Goal: Transaction & Acquisition: Book appointment/travel/reservation

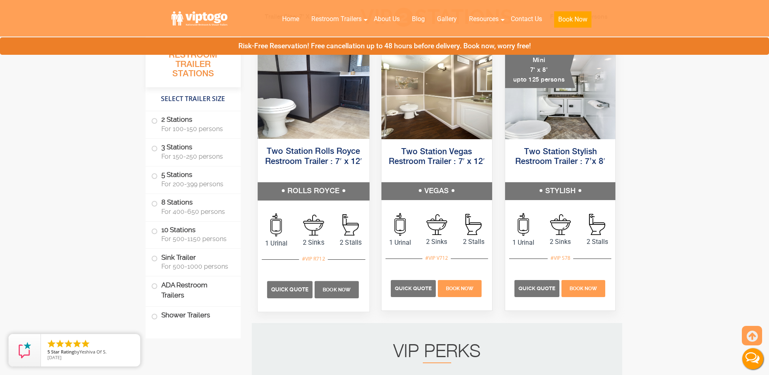
scroll to position [406, 0]
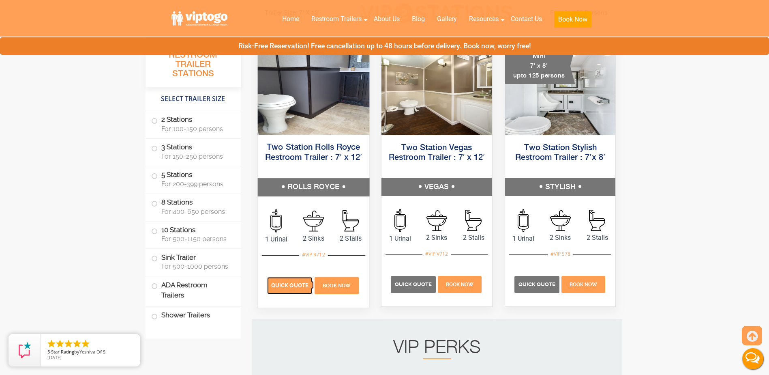
click at [284, 289] on p "Quick Quote" at bounding box center [289, 285] width 45 height 17
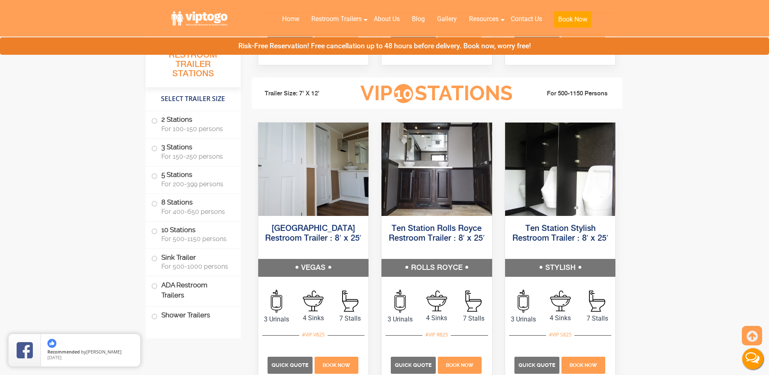
scroll to position [1866, 0]
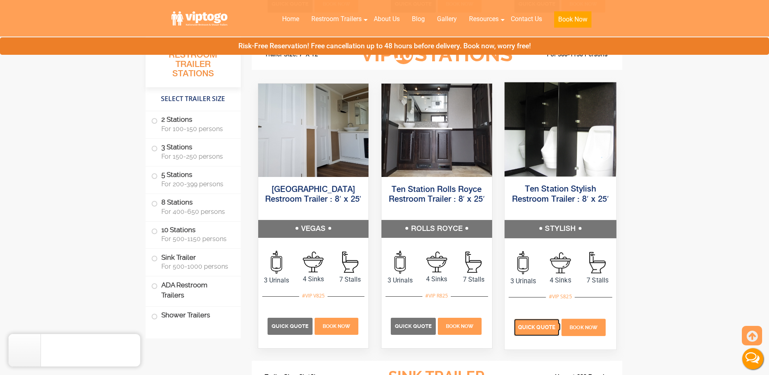
click at [541, 328] on span "Quick Quote" at bounding box center [536, 327] width 37 height 6
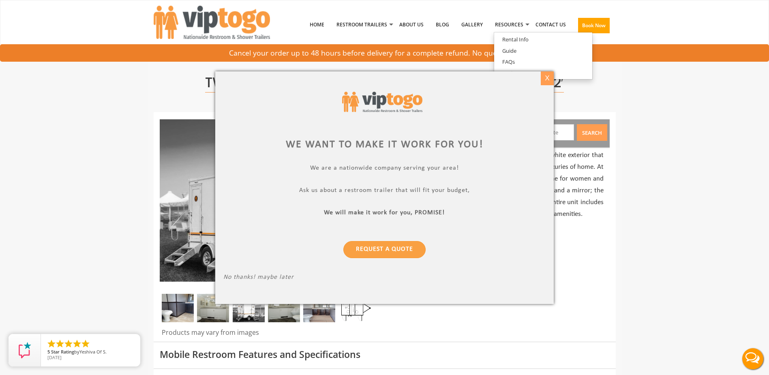
click at [548, 80] on div "X" at bounding box center [548, 78] width 13 height 14
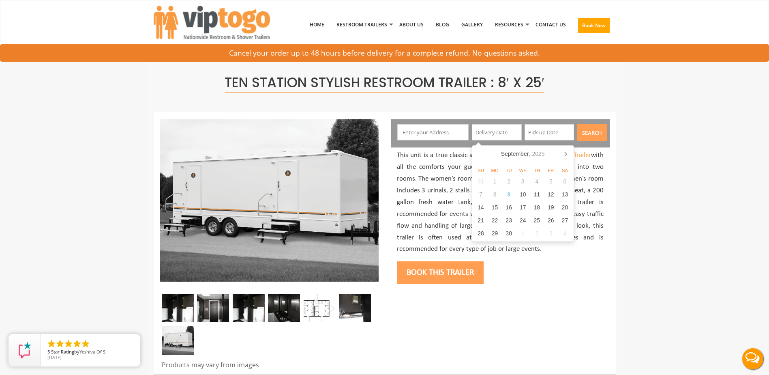
click at [491, 133] on input "text" at bounding box center [497, 132] width 50 height 16
click at [498, 205] on div "15" at bounding box center [495, 207] width 14 height 13
type input "09/15/2025"
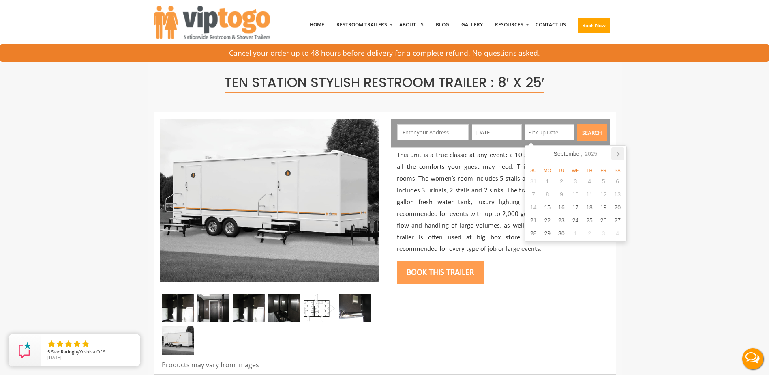
click at [616, 153] on icon at bounding box center [618, 153] width 13 height 13
click at [548, 193] on div "6" at bounding box center [548, 194] width 14 height 13
click at [575, 181] on div "1" at bounding box center [576, 181] width 14 height 13
type input "10/01/2025"
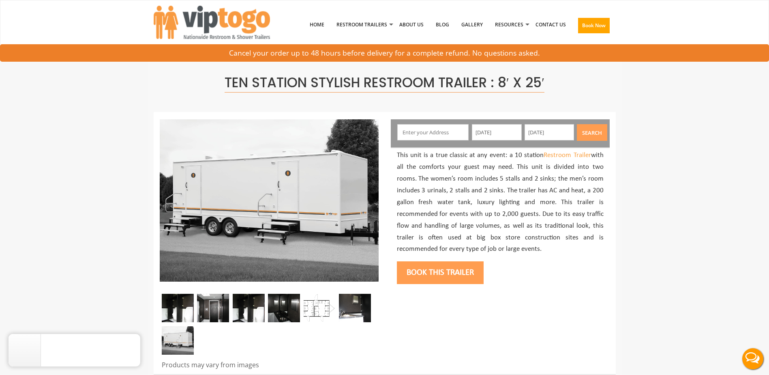
click at [422, 130] on input "text" at bounding box center [433, 132] width 71 height 16
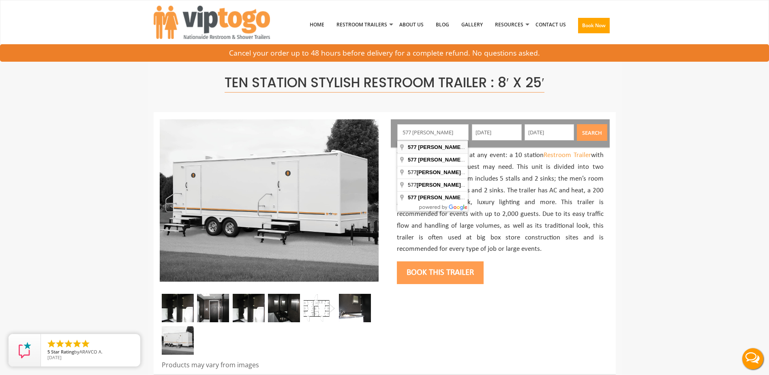
type input "577 James Street, Lakewood, NJ, USA"
click at [593, 131] on button "Search" at bounding box center [592, 132] width 30 height 17
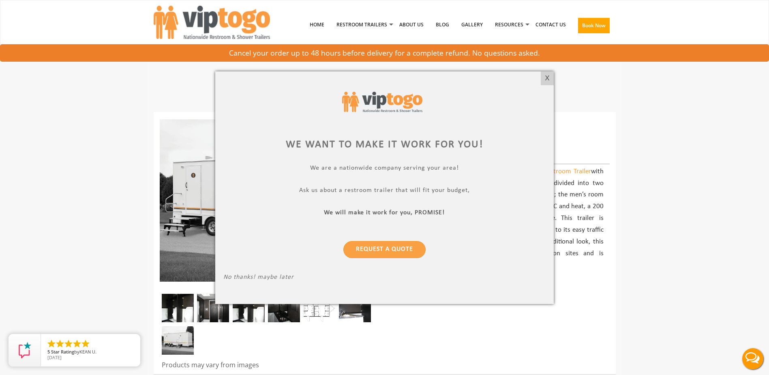
click at [625, 89] on div at bounding box center [384, 187] width 769 height 375
